Goal: Information Seeking & Learning: Learn about a topic

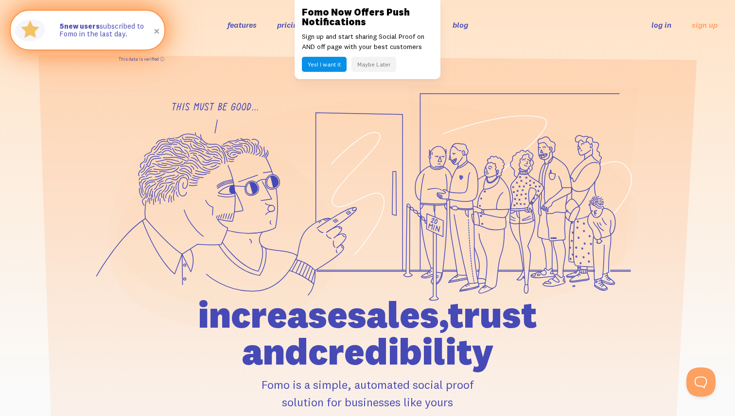
click at [161, 58] on link "This data is verified ⓘ" at bounding box center [142, 58] width 46 height 5
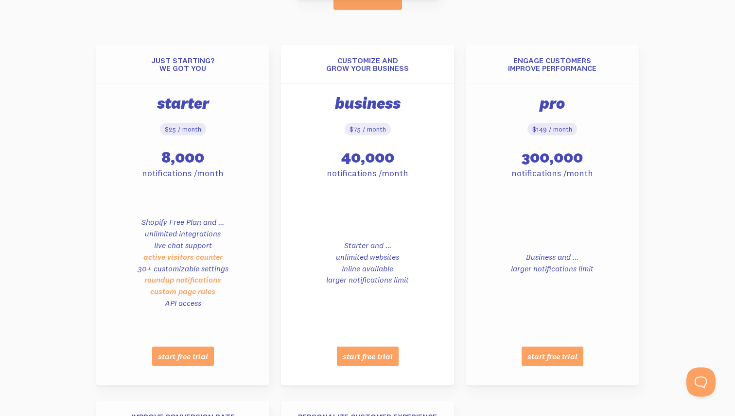
scroll to position [1032, 0]
